Goal: Task Accomplishment & Management: Use online tool/utility

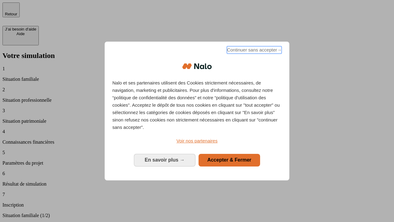
click at [254, 51] on span "Continuer sans accepter →" at bounding box center [254, 49] width 55 height 7
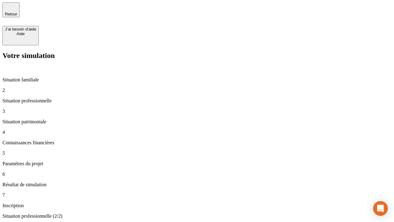
type input "30 000"
